Goal: Task Accomplishment & Management: Manage account settings

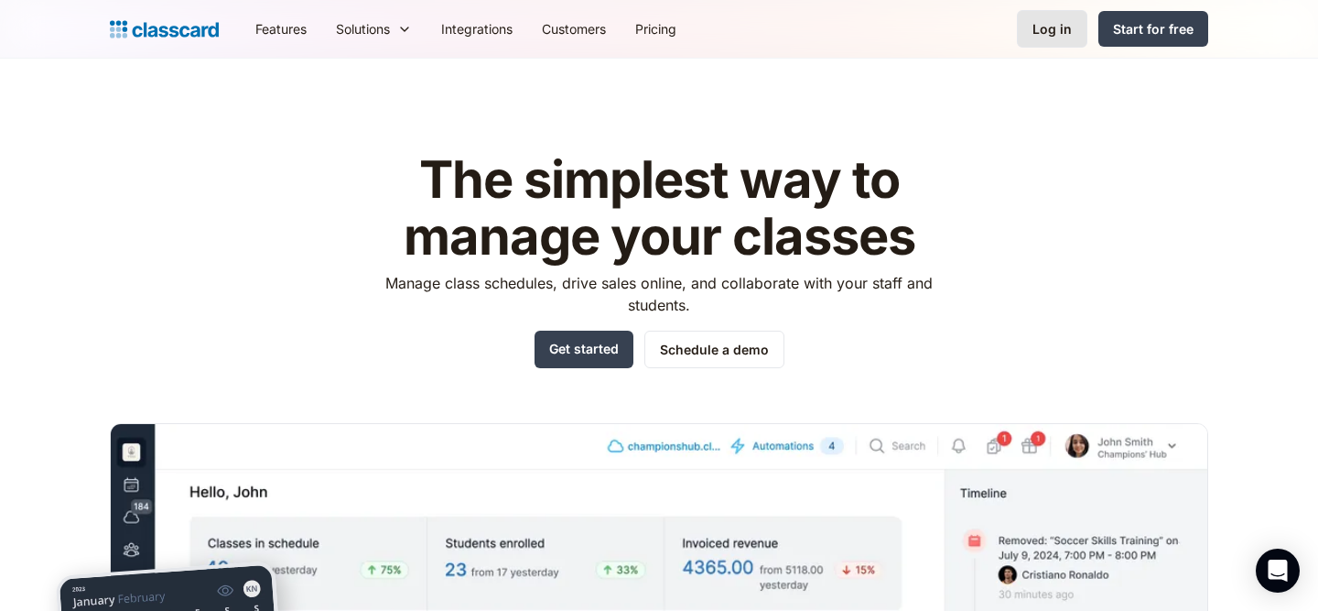
click at [1046, 38] on div "Log in" at bounding box center [1052, 28] width 39 height 19
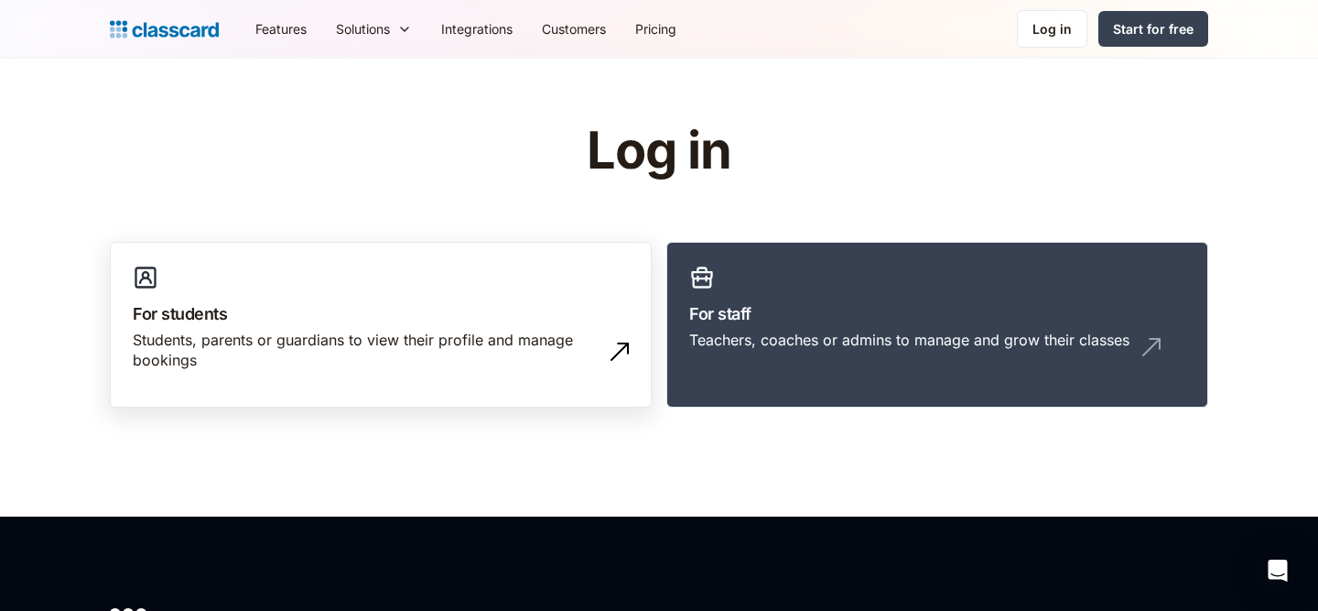
click at [616, 316] on h3 "For students" at bounding box center [381, 313] width 496 height 25
